Goal: Transaction & Acquisition: Purchase product/service

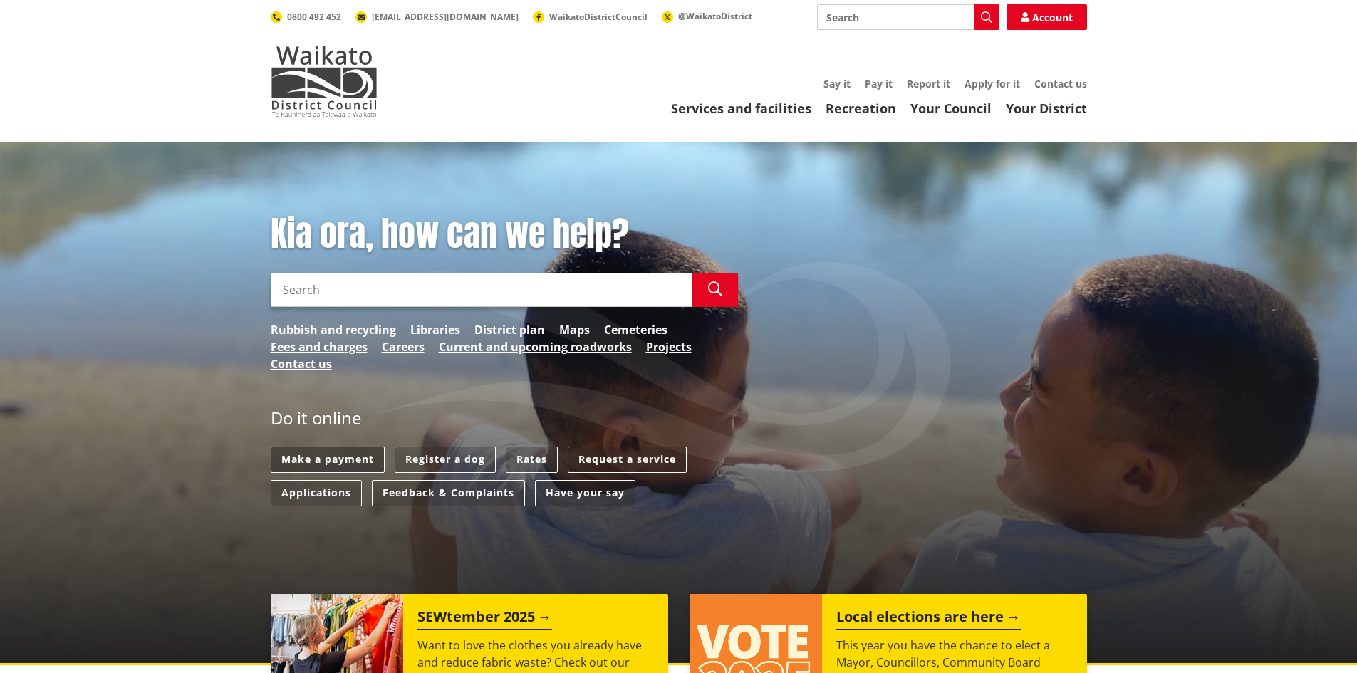
click at [314, 457] on link "Make a payment" at bounding box center [328, 460] width 114 height 26
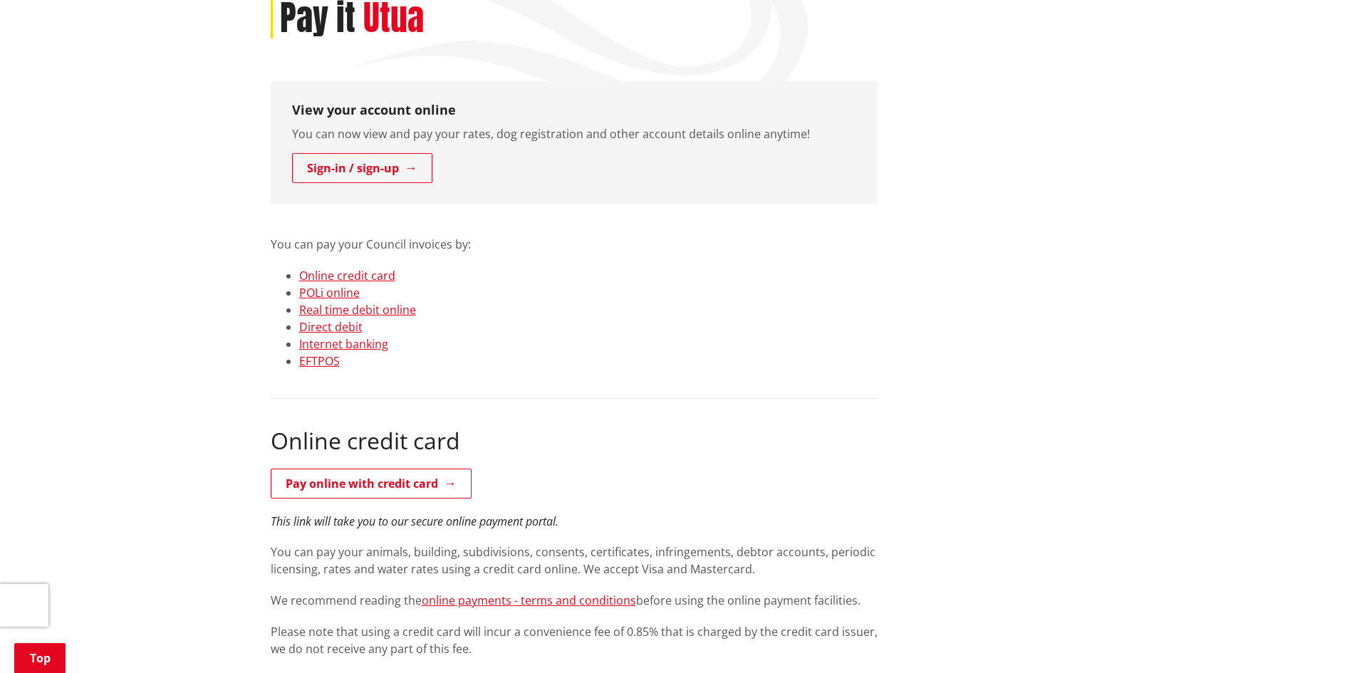
scroll to position [214, 0]
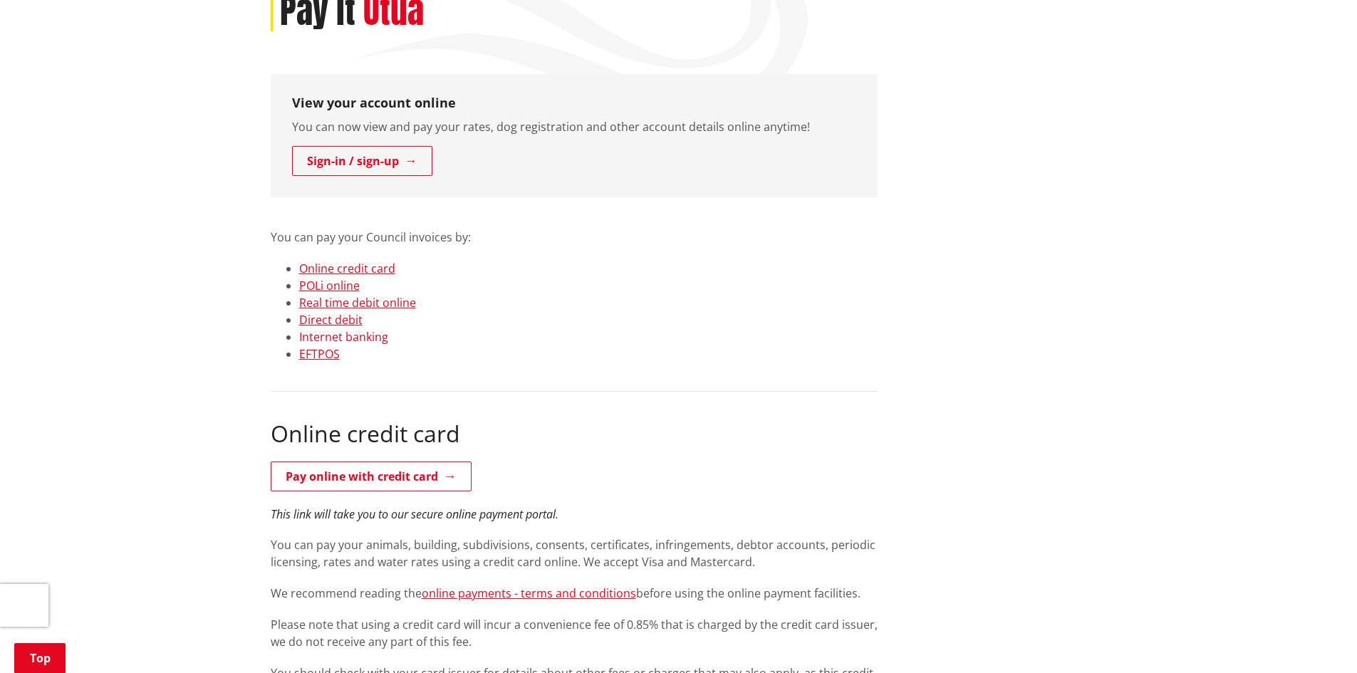
click at [374, 334] on link "Internet banking" at bounding box center [343, 337] width 89 height 16
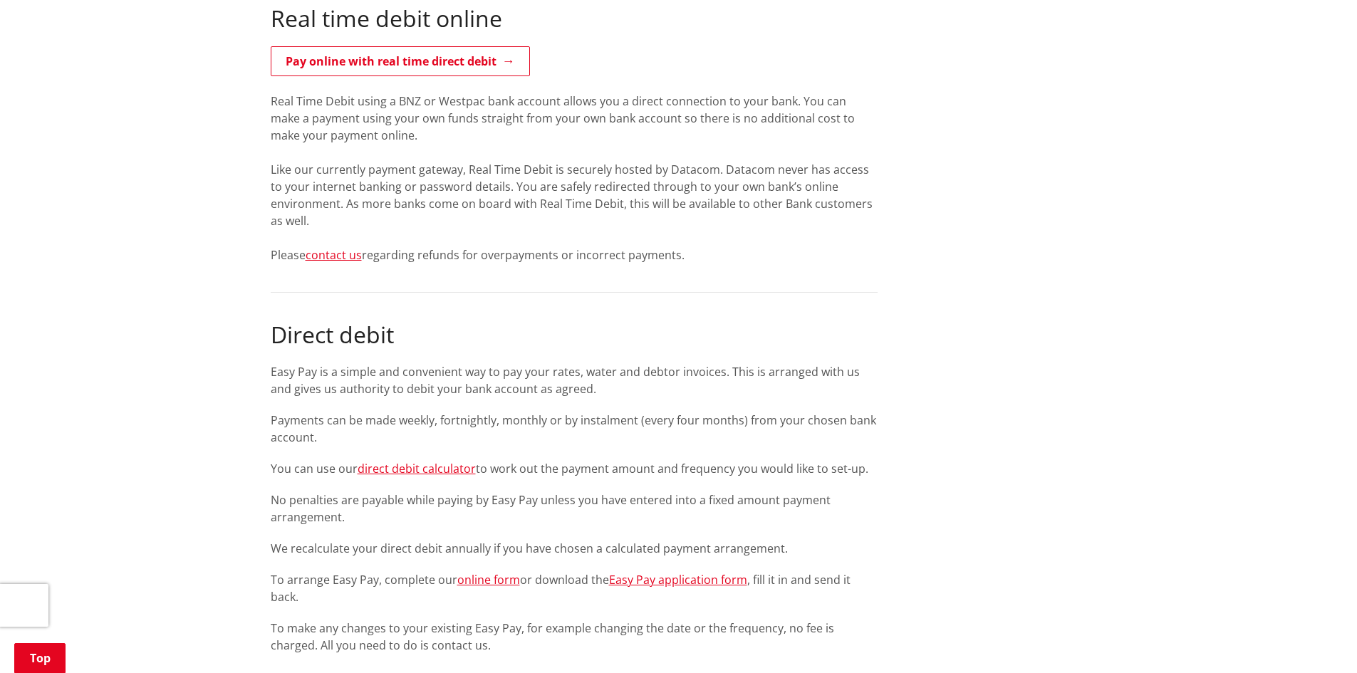
scroll to position [1119, 0]
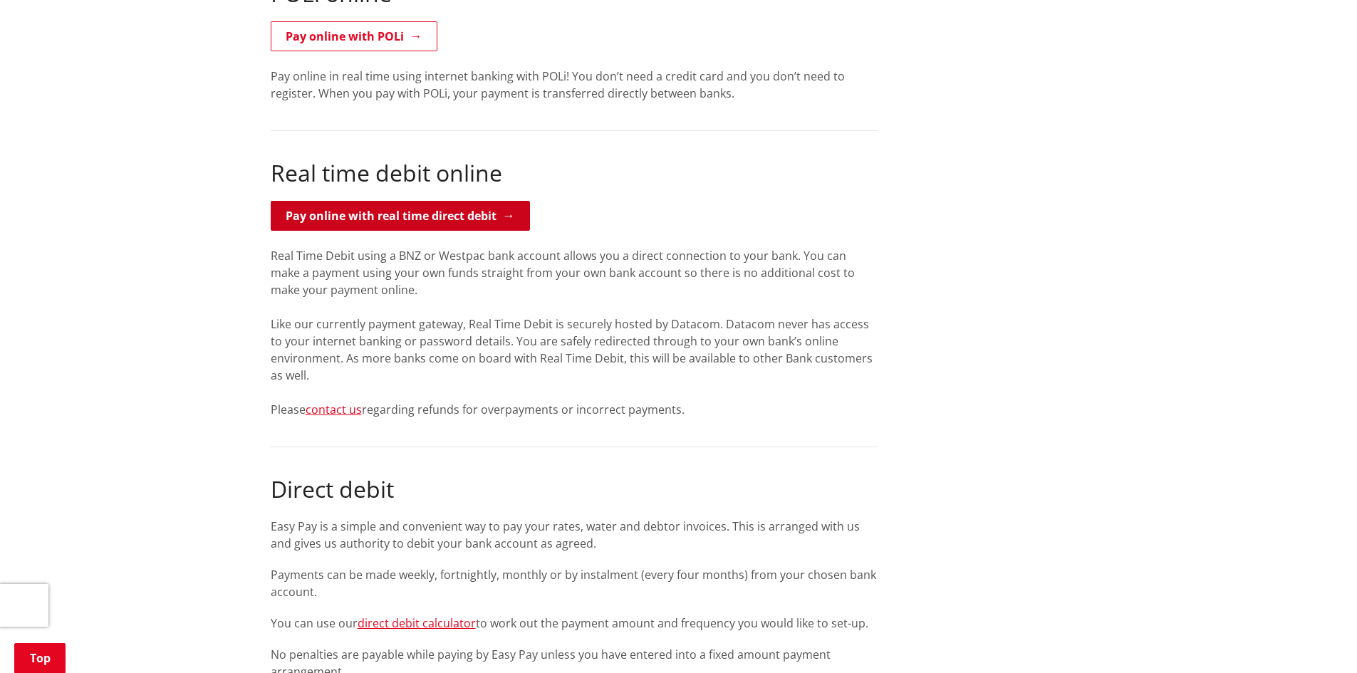
click at [410, 218] on link "Pay online with real time direct debit" at bounding box center [400, 216] width 259 height 30
